Goal: Entertainment & Leisure: Consume media (video, audio)

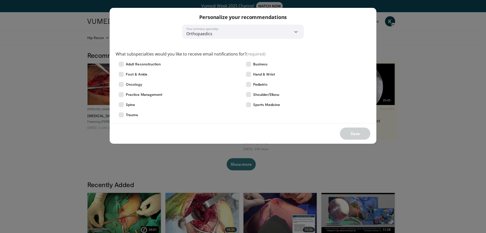
click at [41, 64] on div "**********" at bounding box center [243, 116] width 486 height 233
click at [61, 92] on div "**********" at bounding box center [243, 116] width 486 height 233
click at [247, 94] on icon at bounding box center [248, 94] width 5 height 5
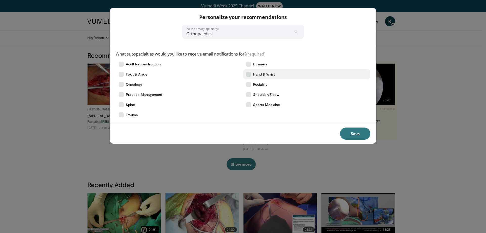
click at [248, 77] on label "Hand & Wrist" at bounding box center [306, 74] width 127 height 10
click at [352, 131] on button "Save" at bounding box center [355, 133] width 30 height 12
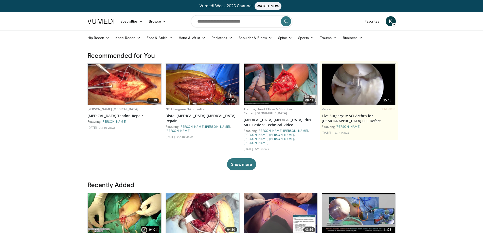
click at [202, 92] on img at bounding box center [202, 84] width 73 height 41
click at [207, 21] on input "Search topics, interventions" at bounding box center [241, 21] width 101 height 12
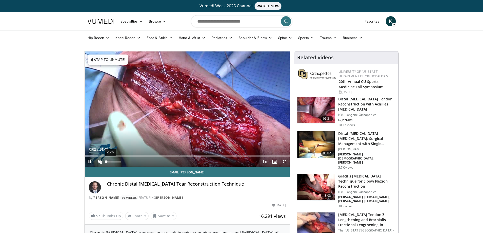
click at [109, 160] on div "25%" at bounding box center [114, 162] width 18 height 10
drag, startPoint x: 105, startPoint y: 161, endPoint x: 108, endPoint y: 161, distance: 3.1
click at [108, 161] on div "Volume Level" at bounding box center [107, 162] width 2 height 2
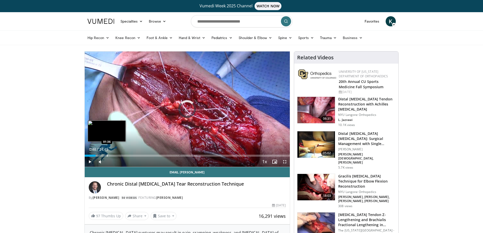
drag, startPoint x: 93, startPoint y: 154, endPoint x: 107, endPoint y: 155, distance: 13.2
click at [107, 155] on div "Loaded : 0.00% 01:35 01:36" at bounding box center [187, 154] width 205 height 5
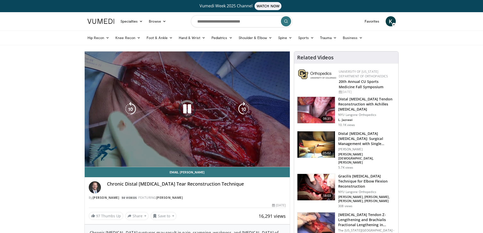
click at [107, 155] on video-js "**********" at bounding box center [187, 109] width 205 height 116
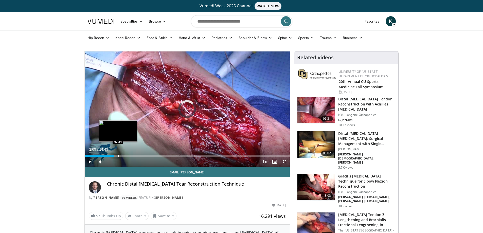
drag, startPoint x: 114, startPoint y: 155, endPoint x: 119, endPoint y: 156, distance: 4.4
click at [119, 156] on div "Loaded : 0.00% 02:23 02:24" at bounding box center [187, 156] width 205 height 2
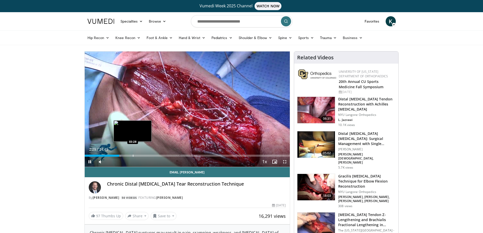
click at [133, 156] on div "Progress Bar" at bounding box center [133, 156] width 1 height 2
click at [146, 156] on div "Progress Bar" at bounding box center [146, 156] width 1 height 2
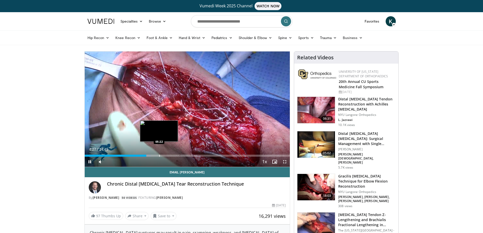
click at [159, 155] on div "Progress Bar" at bounding box center [159, 156] width 1 height 2
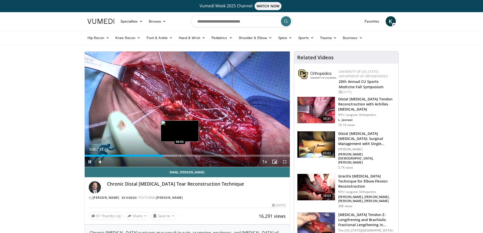
click at [180, 156] on div "Progress Bar" at bounding box center [180, 156] width 1 height 2
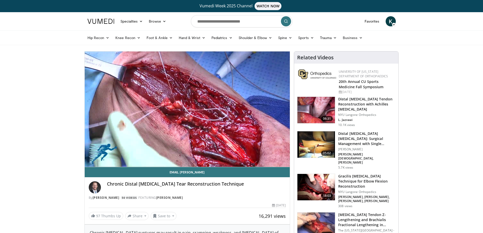
click at [180, 156] on video-js "**********" at bounding box center [187, 109] width 205 height 116
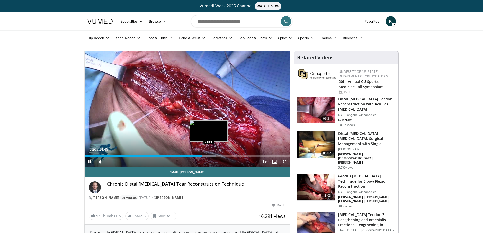
click at [209, 155] on div "Progress Bar" at bounding box center [209, 156] width 1 height 2
click at [212, 155] on div "Progress Bar" at bounding box center [212, 156] width 1 height 2
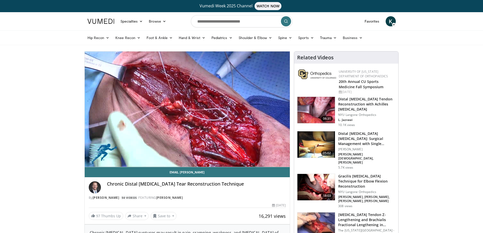
click at [214, 155] on div "10 seconds Tap to unmute" at bounding box center [187, 108] width 205 height 115
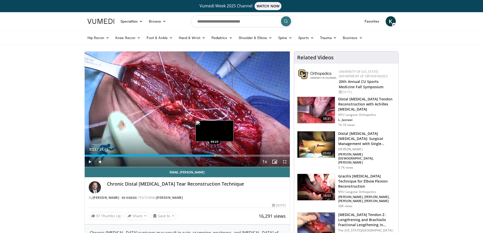
click at [215, 155] on div "Progress Bar" at bounding box center [215, 156] width 1 height 2
click at [216, 155] on div "Progress Bar" at bounding box center [216, 156] width 1 height 2
click at [217, 155] on div "Progress Bar" at bounding box center [217, 156] width 1 height 2
click at [219, 155] on div "Progress Bar" at bounding box center [219, 156] width 1 height 2
click at [220, 155] on div "Progress Bar" at bounding box center [220, 156] width 1 height 2
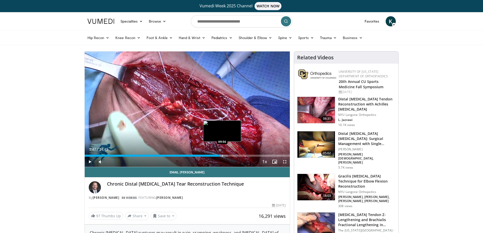
click at [222, 155] on div "Progress Bar" at bounding box center [222, 156] width 1 height 2
click at [224, 155] on div "Progress Bar" at bounding box center [223, 156] width 14 height 2
click at [225, 155] on div "Progress Bar" at bounding box center [225, 156] width 1 height 2
click at [226, 155] on div "Progress Bar" at bounding box center [226, 156] width 1 height 2
click at [228, 155] on div "Progress Bar" at bounding box center [228, 156] width 1 height 2
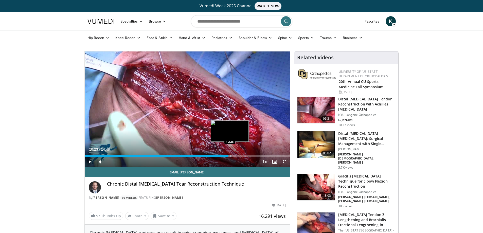
click at [230, 155] on div "Progress Bar" at bounding box center [230, 156] width 1 height 2
click at [228, 155] on div "Progress Bar" at bounding box center [228, 156] width 1 height 2
click at [226, 155] on div "10:20" at bounding box center [156, 156] width 143 height 2
click at [225, 154] on div "Loaded : 72.49% 10:13 10:10" at bounding box center [187, 154] width 205 height 5
click at [89, 160] on span "Video Player" at bounding box center [90, 162] width 10 height 10
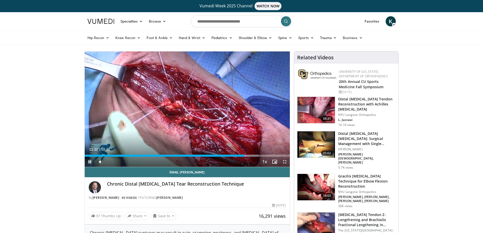
click at [88, 160] on span "Video Player" at bounding box center [90, 162] width 10 height 10
